Goal: Task Accomplishment & Management: Use online tool/utility

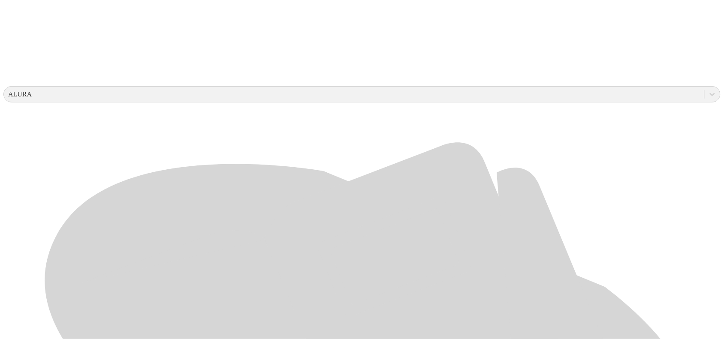
scroll to position [268, 0]
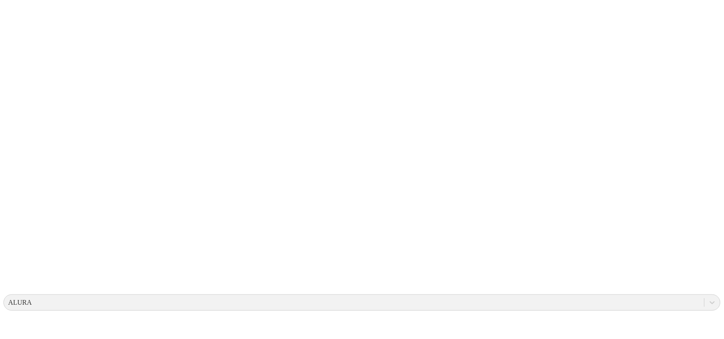
scroll to position [0, 0]
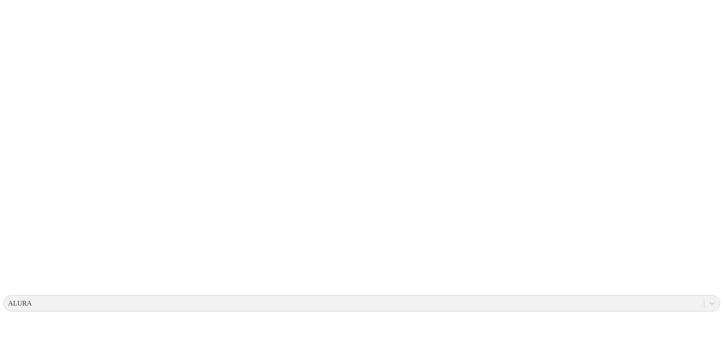
scroll to position [215, 0]
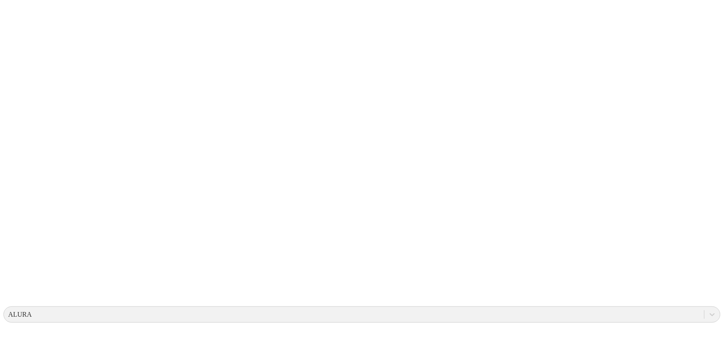
scroll to position [0, 0]
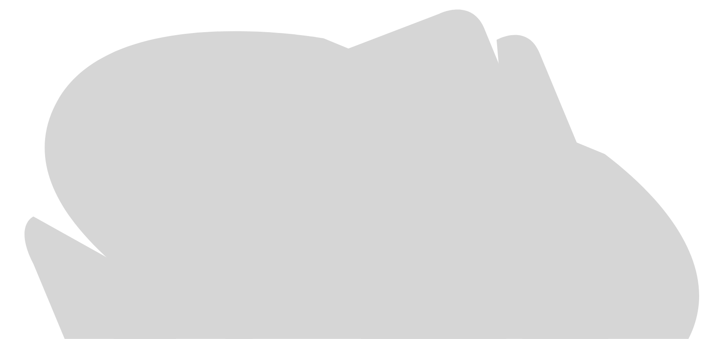
scroll to position [405, 0]
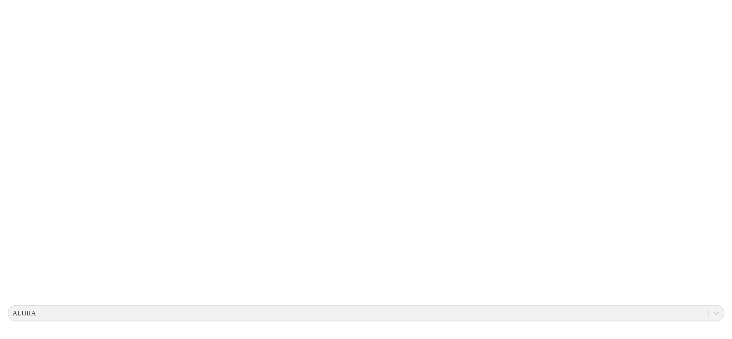
scroll to position [0, 0]
